Goal: Information Seeking & Learning: Learn about a topic

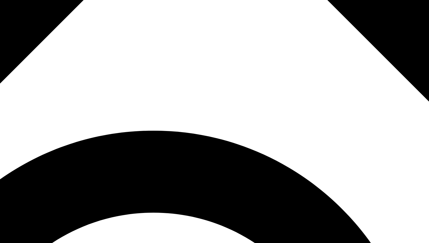
scroll to position [346, 0]
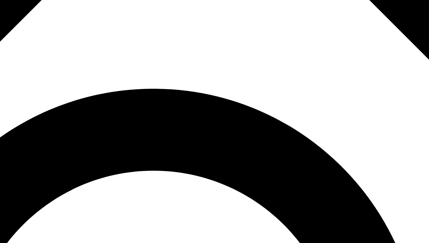
drag, startPoint x: 182, startPoint y: 86, endPoint x: 166, endPoint y: 115, distance: 33.0
drag, startPoint x: 182, startPoint y: 91, endPoint x: 175, endPoint y: 110, distance: 20.7
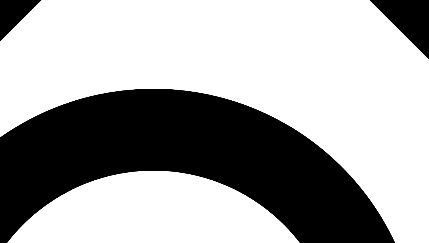
drag, startPoint x: 180, startPoint y: 102, endPoint x: 175, endPoint y: 120, distance: 19.2
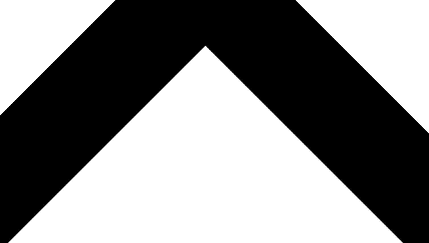
scroll to position [166, 0]
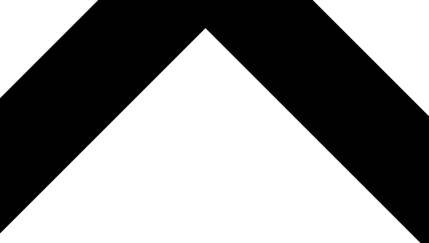
drag, startPoint x: 213, startPoint y: 128, endPoint x: 213, endPoint y: 138, distance: 9.9
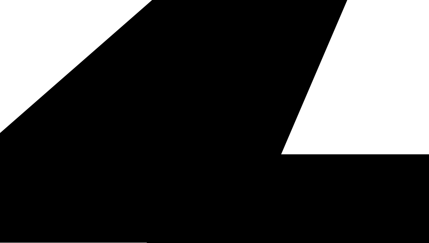
drag, startPoint x: 222, startPoint y: 123, endPoint x: 220, endPoint y: 141, distance: 18.5
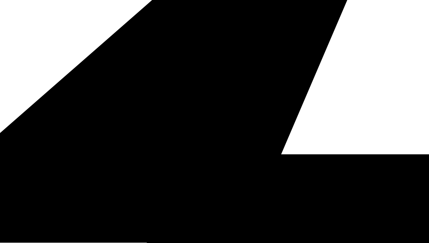
drag, startPoint x: 231, startPoint y: 133, endPoint x: 227, endPoint y: 150, distance: 18.2
drag, startPoint x: 234, startPoint y: 135, endPoint x: 229, endPoint y: 150, distance: 16.4
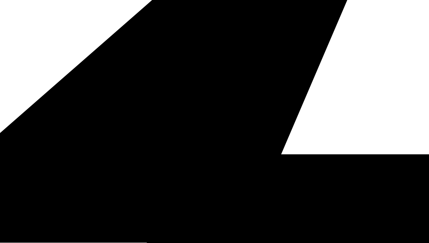
drag, startPoint x: 237, startPoint y: 141, endPoint x: 232, endPoint y: 156, distance: 15.7
drag, startPoint x: 235, startPoint y: 150, endPoint x: 231, endPoint y: 164, distance: 14.9
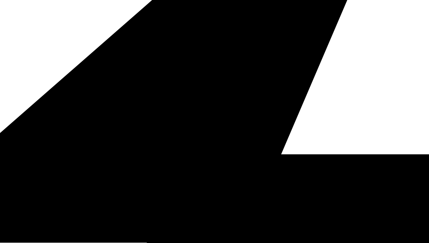
drag, startPoint x: 229, startPoint y: 171, endPoint x: 228, endPoint y: 189, distance: 17.6
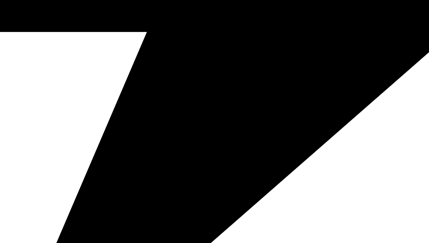
scroll to position [306, 0]
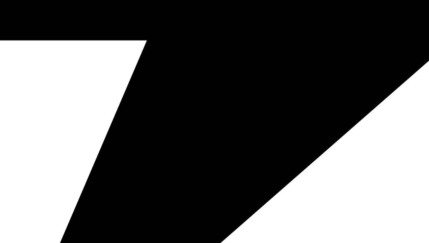
drag, startPoint x: 246, startPoint y: 125, endPoint x: 241, endPoint y: 151, distance: 26.0
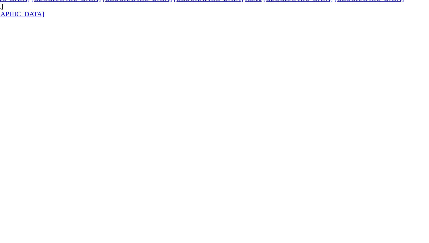
scroll to position [2567, 0]
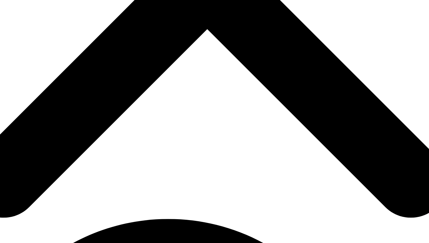
scroll to position [214, 0]
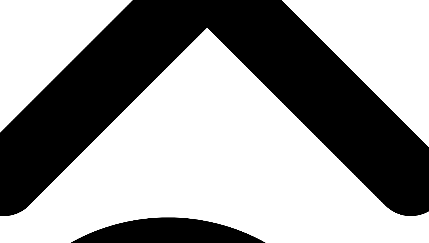
drag, startPoint x: 164, startPoint y: 190, endPoint x: 99, endPoint y: 158, distance: 72.5
copy p "According to a recent study, 89% of HCPs prefer personalized interactions with …"
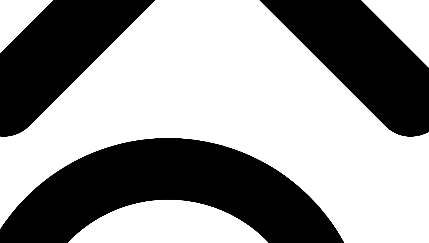
scroll to position [284, 0]
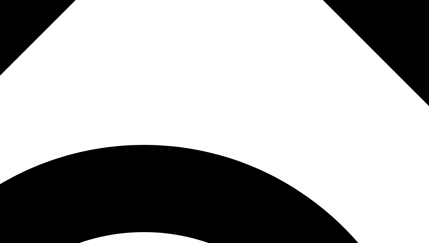
scroll to position [256, 0]
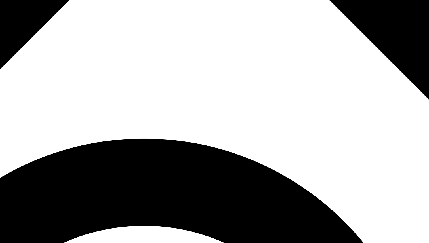
drag, startPoint x: 237, startPoint y: 134, endPoint x: 226, endPoint y: 157, distance: 24.9
drag, startPoint x: 239, startPoint y: 132, endPoint x: 224, endPoint y: 156, distance: 28.4
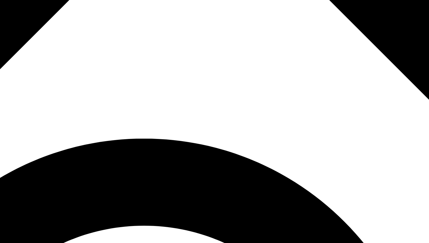
drag, startPoint x: 241, startPoint y: 133, endPoint x: 228, endPoint y: 155, distance: 24.8
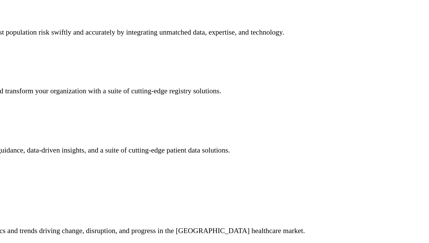
scroll to position [1224, 0]
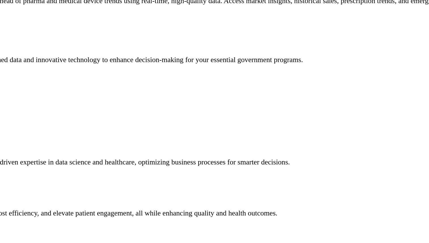
scroll to position [1234, 0]
drag, startPoint x: 195, startPoint y: 176, endPoint x: 101, endPoint y: 169, distance: 94.0
copy p "With most companies measuring only filled prescriptions, they’re missing 80% of…"
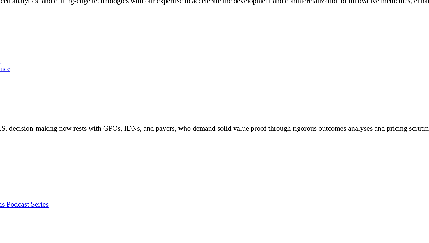
scroll to position [1122, 0]
